Goal: Task Accomplishment & Management: Complete application form

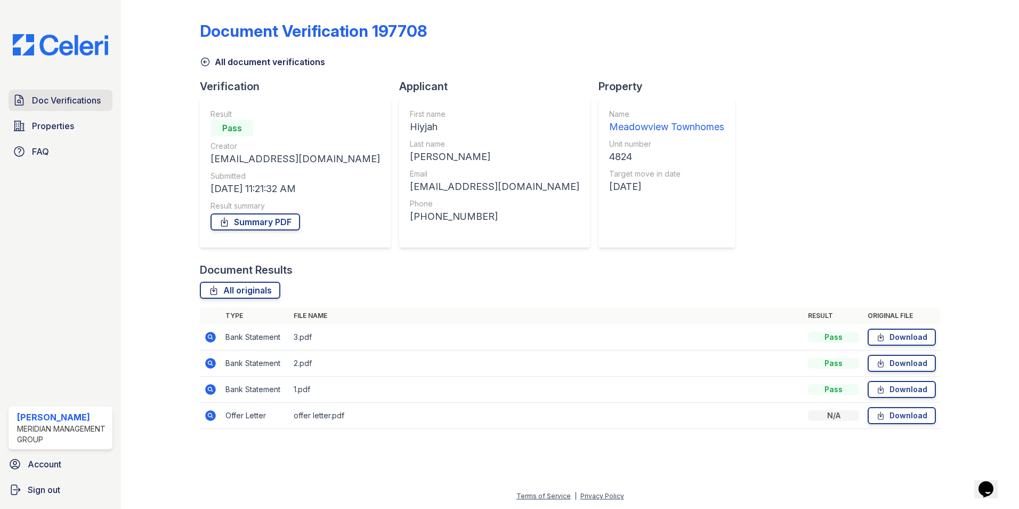
click at [54, 100] on span "Doc Verifications" at bounding box center [66, 100] width 69 height 13
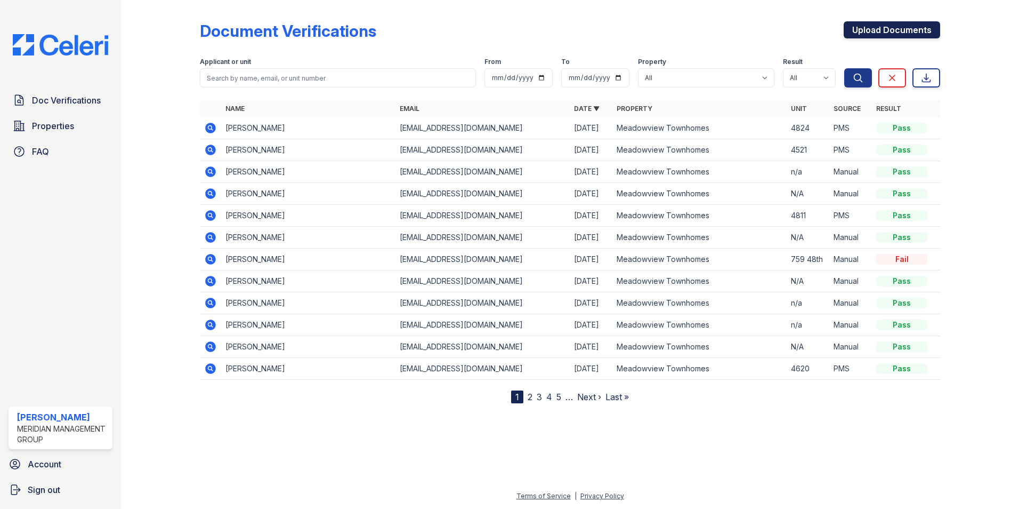
click at [887, 27] on link "Upload Documents" at bounding box center [892, 29] width 96 height 17
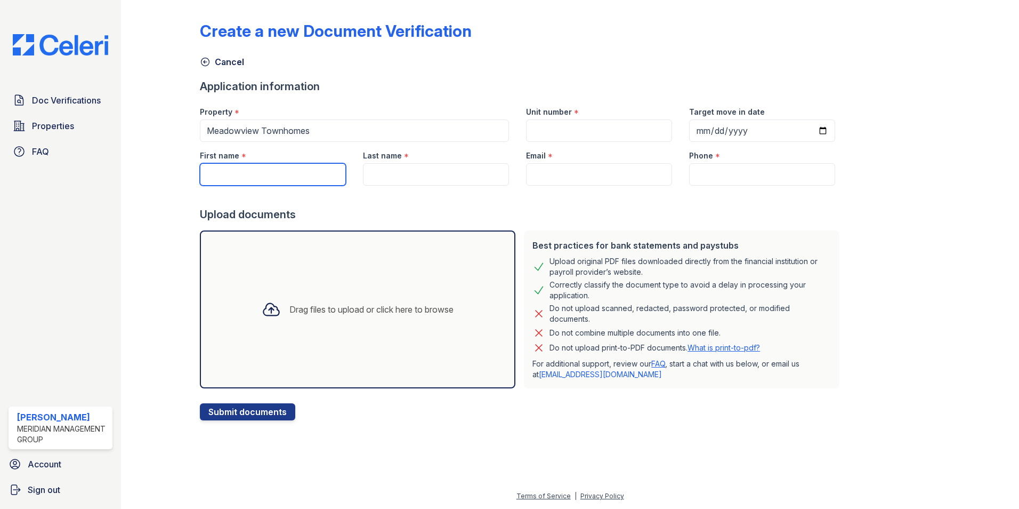
click at [263, 179] on input "First name" at bounding box center [273, 174] width 146 height 22
type input "[PERSON_NAME]"
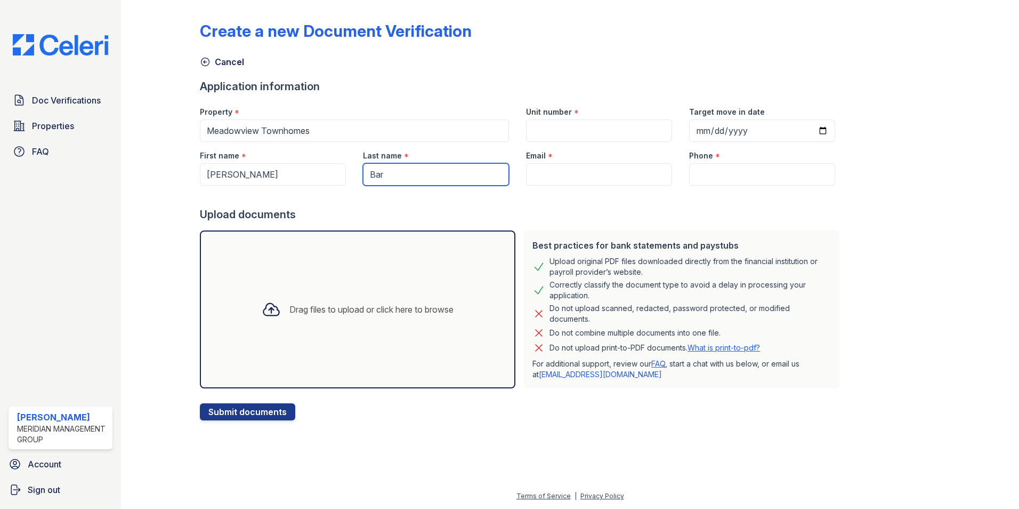
type input "[PERSON_NAME]"
click at [543, 175] on input "Email" at bounding box center [599, 174] width 146 height 22
paste input "[EMAIL_ADDRESS][DOMAIN_NAME]"
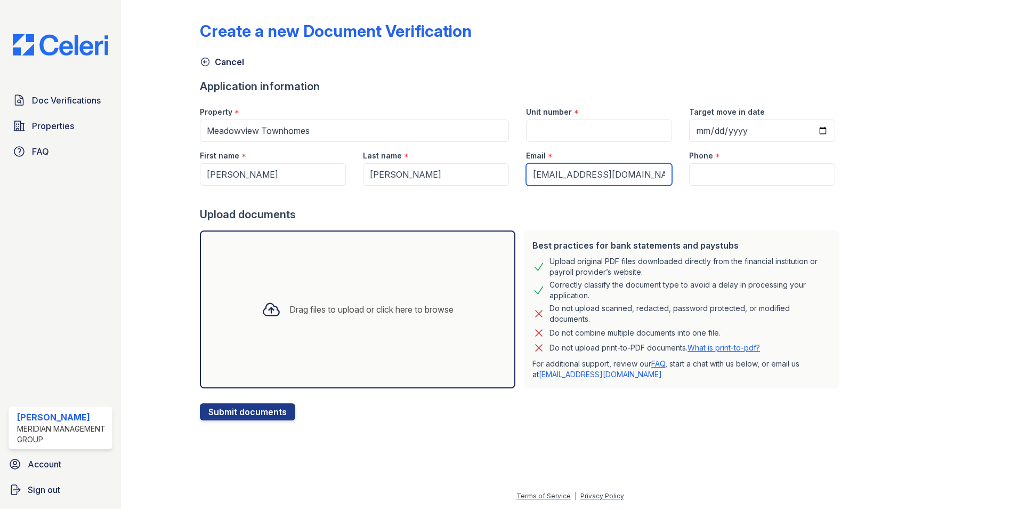
type input "[EMAIL_ADDRESS][DOMAIN_NAME]"
click at [722, 174] on input "Phone" at bounding box center [762, 174] width 146 height 22
paste input "757) 525-0436"
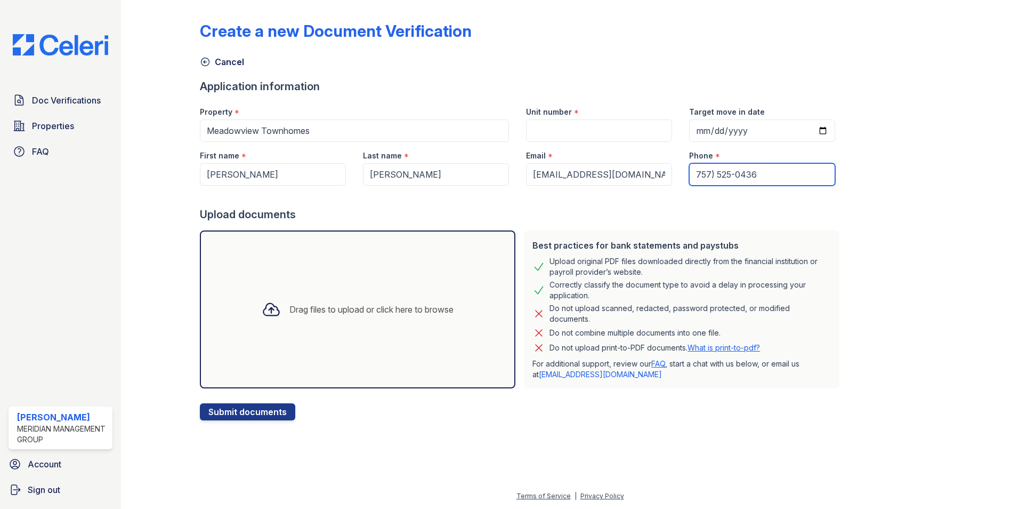
click at [689, 175] on input "757) 525-0436" at bounding box center [762, 174] width 146 height 22
type input "[PHONE_NUMBER]"
click at [551, 130] on input "Unit number" at bounding box center [599, 130] width 146 height 22
type input "N/A"
click at [338, 305] on div "Drag files to upload or click here to browse" at bounding box center [371, 309] width 164 height 13
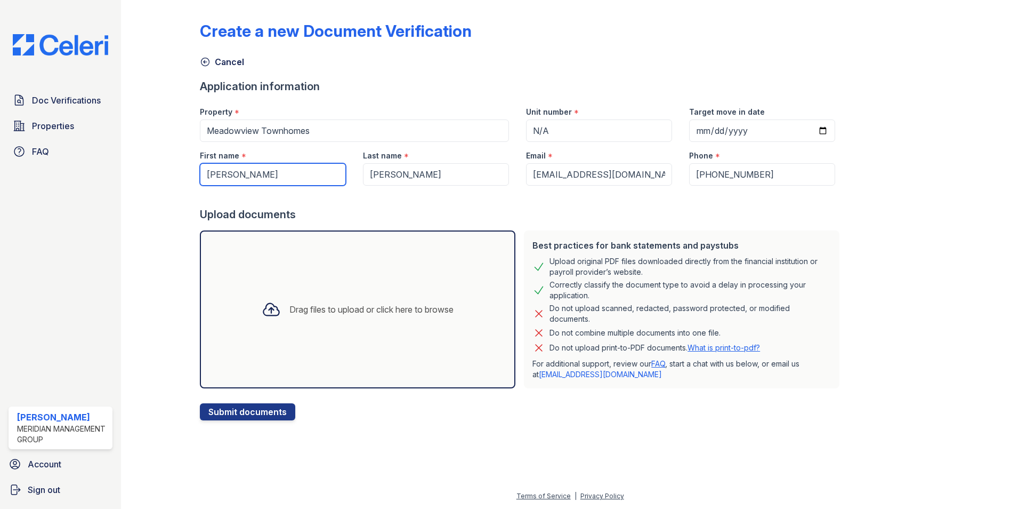
click at [284, 176] on input "[PERSON_NAME]" at bounding box center [273, 174] width 146 height 22
type input "L"
type input "Makayla"
type input "[PERSON_NAME]"
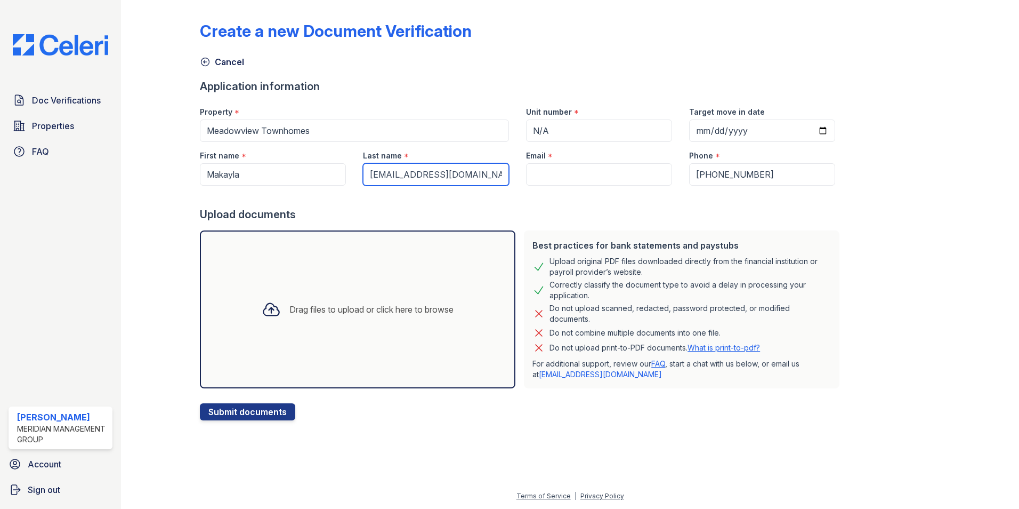
type input "[PERSON_NAME]"
click at [529, 175] on input "Email" at bounding box center [599, 174] width 146 height 22
paste input "[EMAIL_ADDRESS][DOMAIN_NAME]"
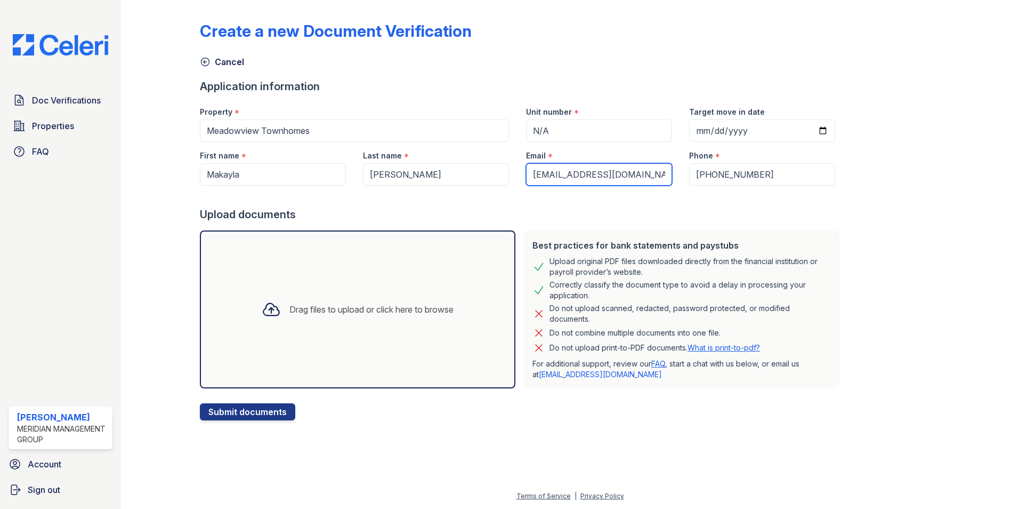
scroll to position [0, 1]
type input "[EMAIL_ADDRESS][DOMAIN_NAME]"
drag, startPoint x: 763, startPoint y: 176, endPoint x: 675, endPoint y: 171, distance: 87.6
click at [681, 171] on div "Phone * [PHONE_NUMBER]" at bounding box center [762, 164] width 163 height 44
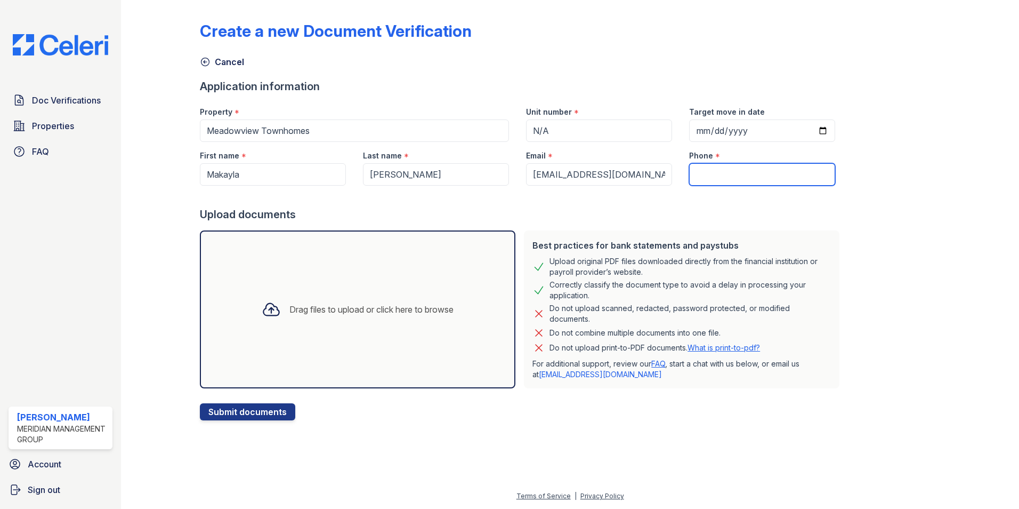
click at [741, 177] on input "Phone" at bounding box center [762, 174] width 146 height 22
paste input "[PHONE_NUMBER]"
type input "[PHONE_NUMBER]"
click at [295, 312] on div "Drag files to upload or click here to browse" at bounding box center [371, 309] width 164 height 13
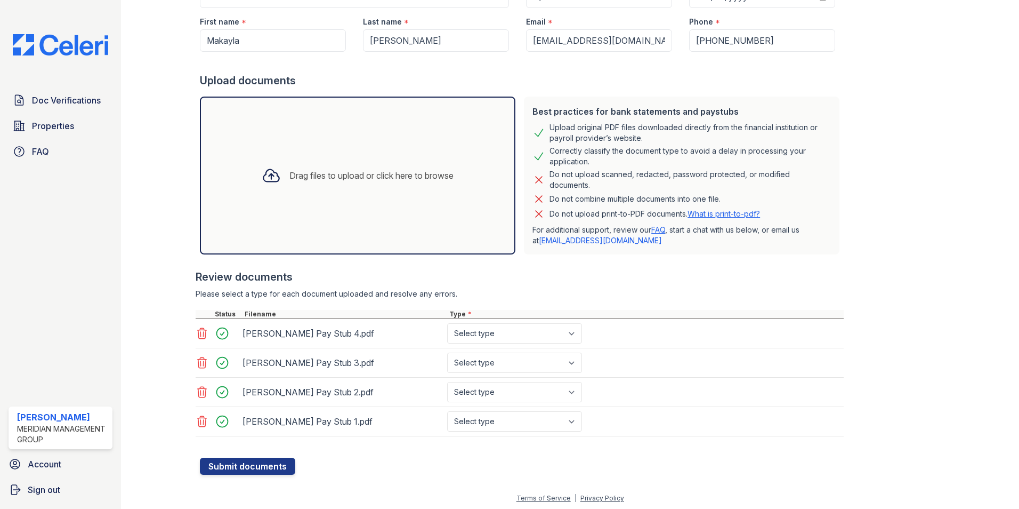
scroll to position [136, 0]
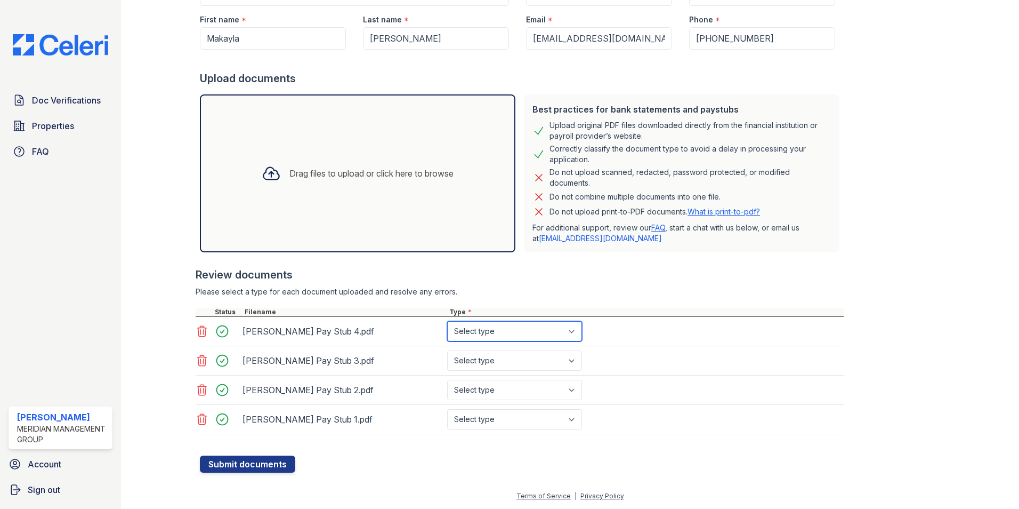
click at [515, 336] on select "Select type Paystub Bank Statement Offer Letter Tax Documents Benefit Award Let…" at bounding box center [514, 331] width 135 height 20
click at [447, 321] on select "Select type Paystub Bank Statement Offer Letter Tax Documents Benefit Award Let…" at bounding box center [514, 331] width 135 height 20
click at [544, 336] on select "Select type Paystub Bank Statement Offer Letter Tax Documents Benefit Award Let…" at bounding box center [514, 331] width 135 height 20
select select "paystub"
click at [447, 321] on select "Select type Paystub Bank Statement Offer Letter Tax Documents Benefit Award Let…" at bounding box center [514, 331] width 135 height 20
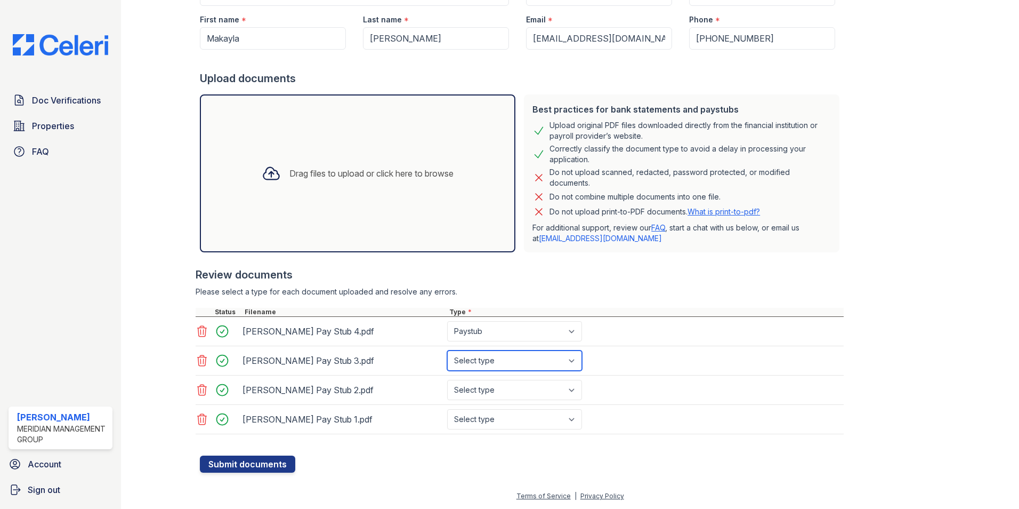
click at [532, 364] on select "Select type Paystub Bank Statement Offer Letter Tax Documents Benefit Award Let…" at bounding box center [514, 360] width 135 height 20
select select "paystub"
click at [447, 350] on select "Select type Paystub Bank Statement Offer Letter Tax Documents Benefit Award Let…" at bounding box center [514, 360] width 135 height 20
click at [546, 388] on select "Select type Paystub Bank Statement Offer Letter Tax Documents Benefit Award Let…" at bounding box center [514, 390] width 135 height 20
select select "paystub"
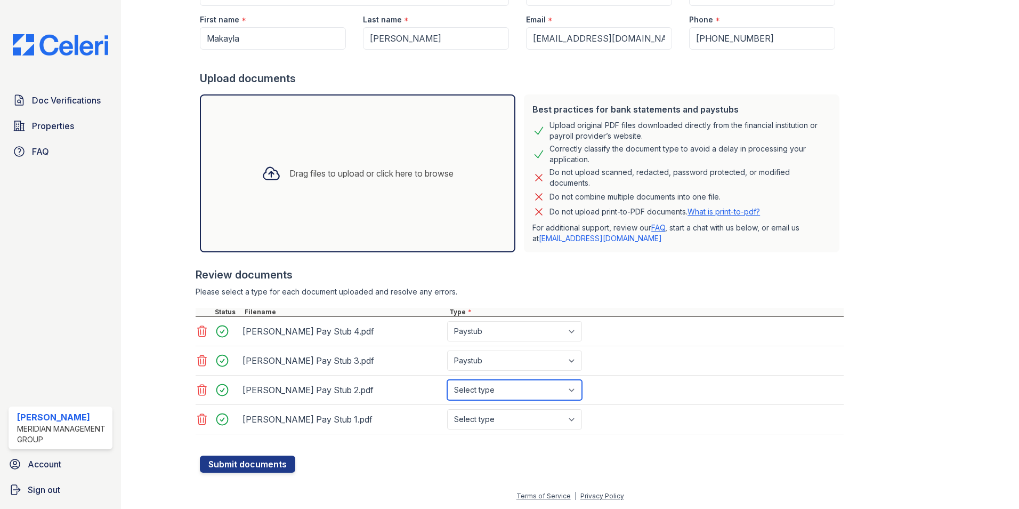
click at [447, 380] on select "Select type Paystub Bank Statement Offer Letter Tax Documents Benefit Award Let…" at bounding box center [514, 390] width 135 height 20
click at [552, 420] on select "Select type Paystub Bank Statement Offer Letter Tax Documents Benefit Award Let…" at bounding box center [514, 419] width 135 height 20
select select "paystub"
click at [447, 409] on select "Select type Paystub Bank Statement Offer Letter Tax Documents Benefit Award Let…" at bounding box center [514, 419] width 135 height 20
click at [234, 469] on button "Submit documents" at bounding box center [247, 463] width 95 height 17
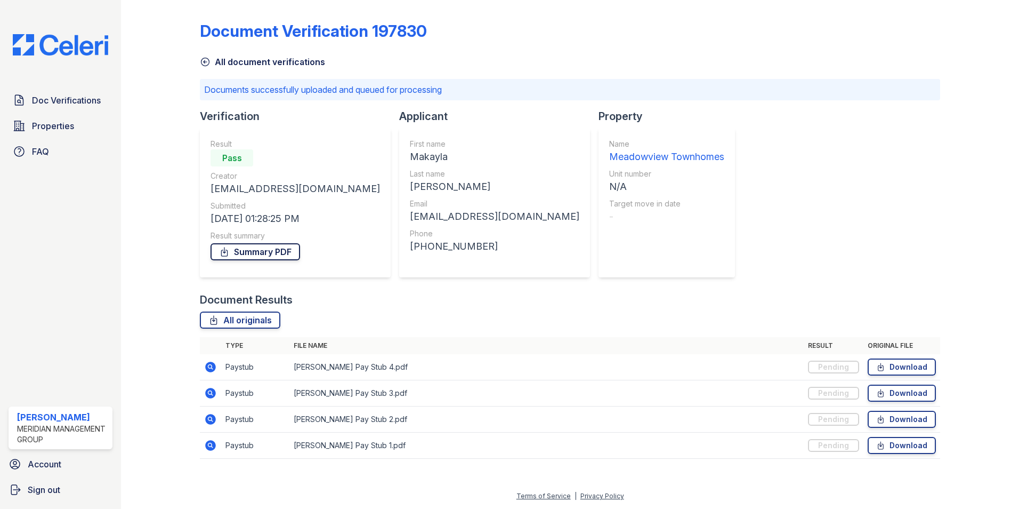
click at [260, 246] on link "Summary PDF" at bounding box center [256, 251] width 90 height 17
